Goal: Task Accomplishment & Management: Use online tool/utility

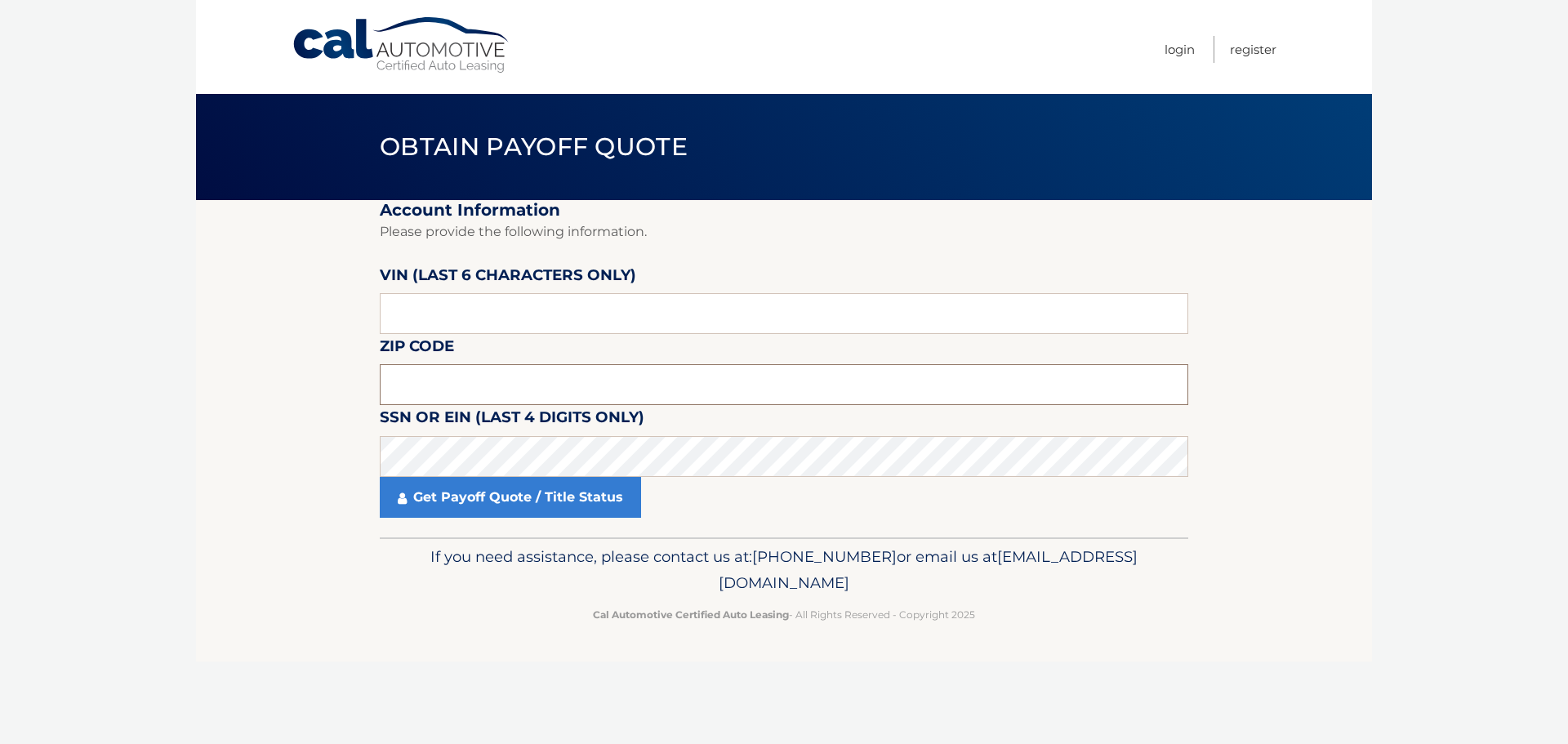
click at [417, 380] on input "text" at bounding box center [784, 385] width 809 height 41
type input "11710"
click at [310, 415] on section "Account Information Please provide the following information. [PERSON_NAME] (la…" at bounding box center [784, 368] width 1176 height 337
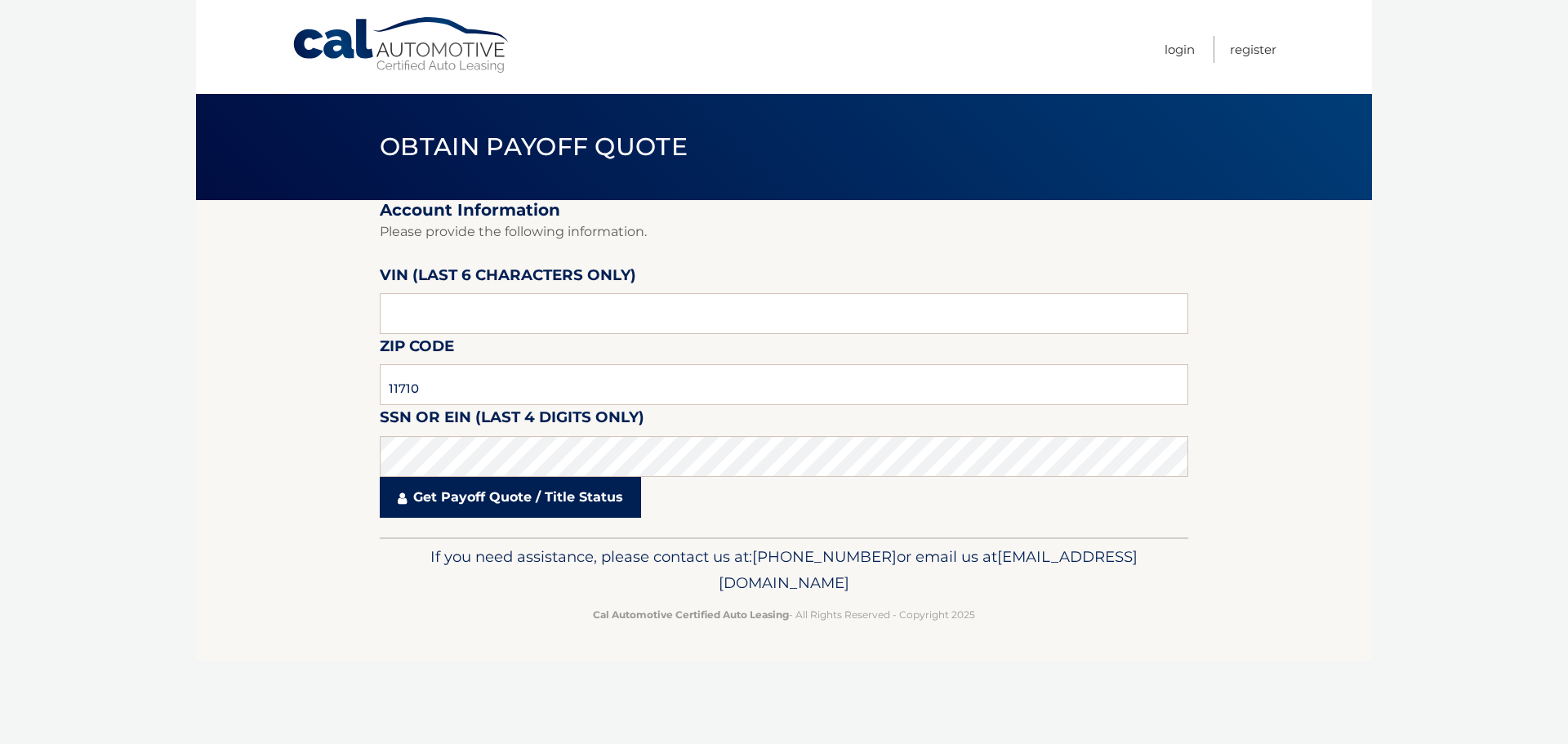
click at [537, 503] on link "Get Payoff Quote / Title Status" at bounding box center [511, 498] width 261 height 41
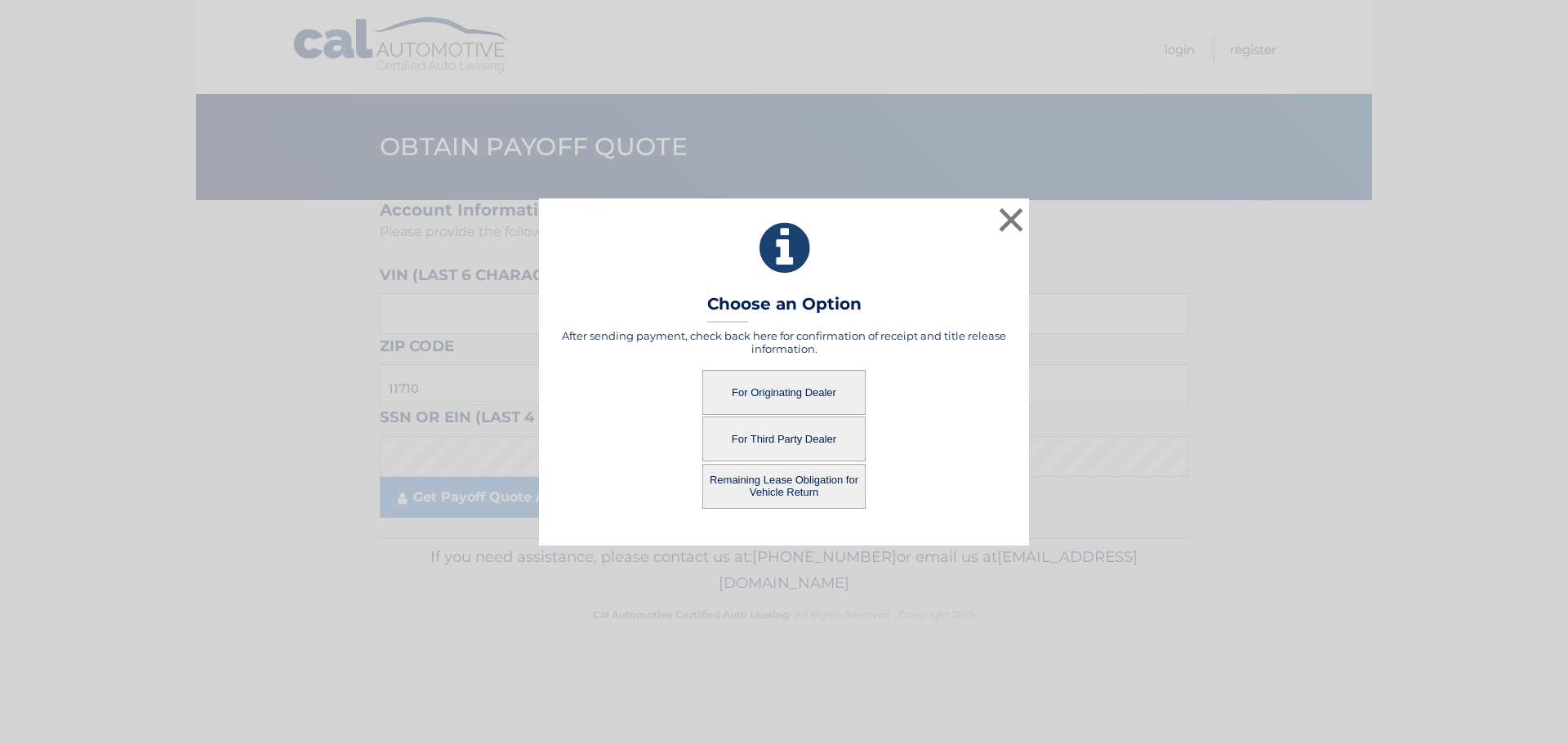
click at [821, 370] on button "For Originating Dealer" at bounding box center [784, 392] width 163 height 45
click at [815, 391] on button "For Originating Dealer" at bounding box center [784, 392] width 163 height 45
